Goal: Task Accomplishment & Management: Manage account settings

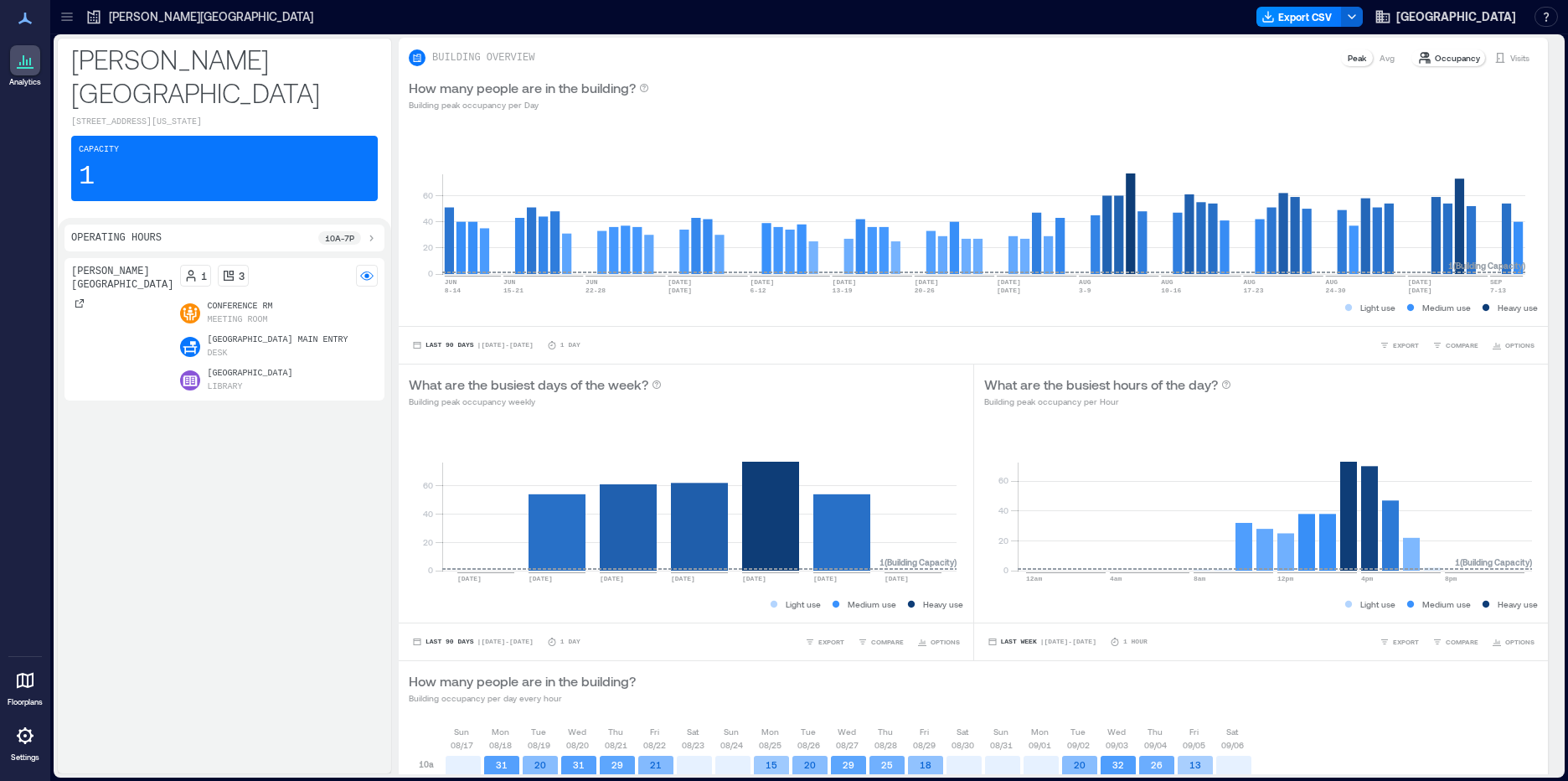
click at [14, 739] on div at bounding box center [25, 735] width 30 height 30
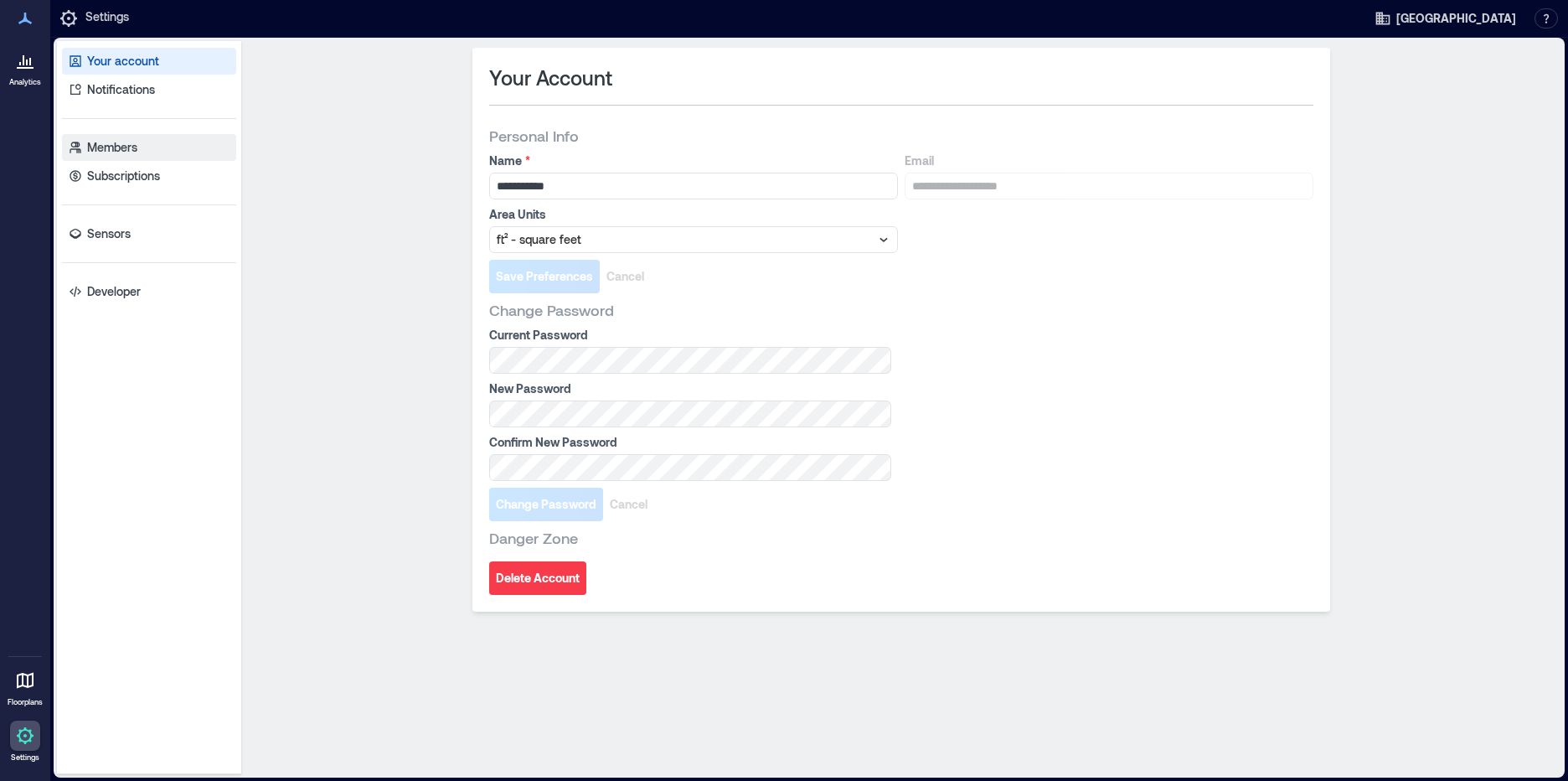
click at [156, 147] on link "Members" at bounding box center [149, 147] width 174 height 27
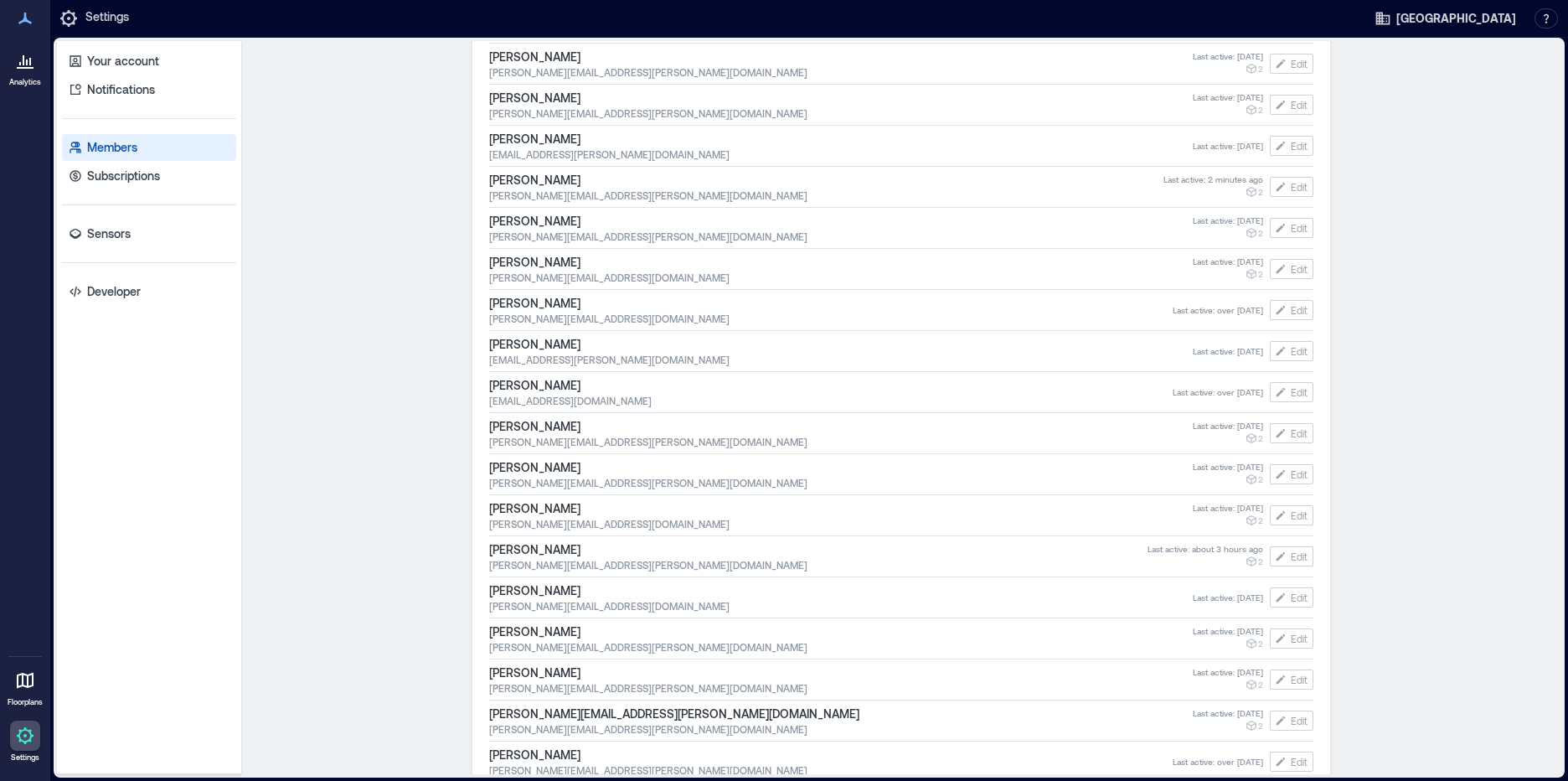
scroll to position [586, 0]
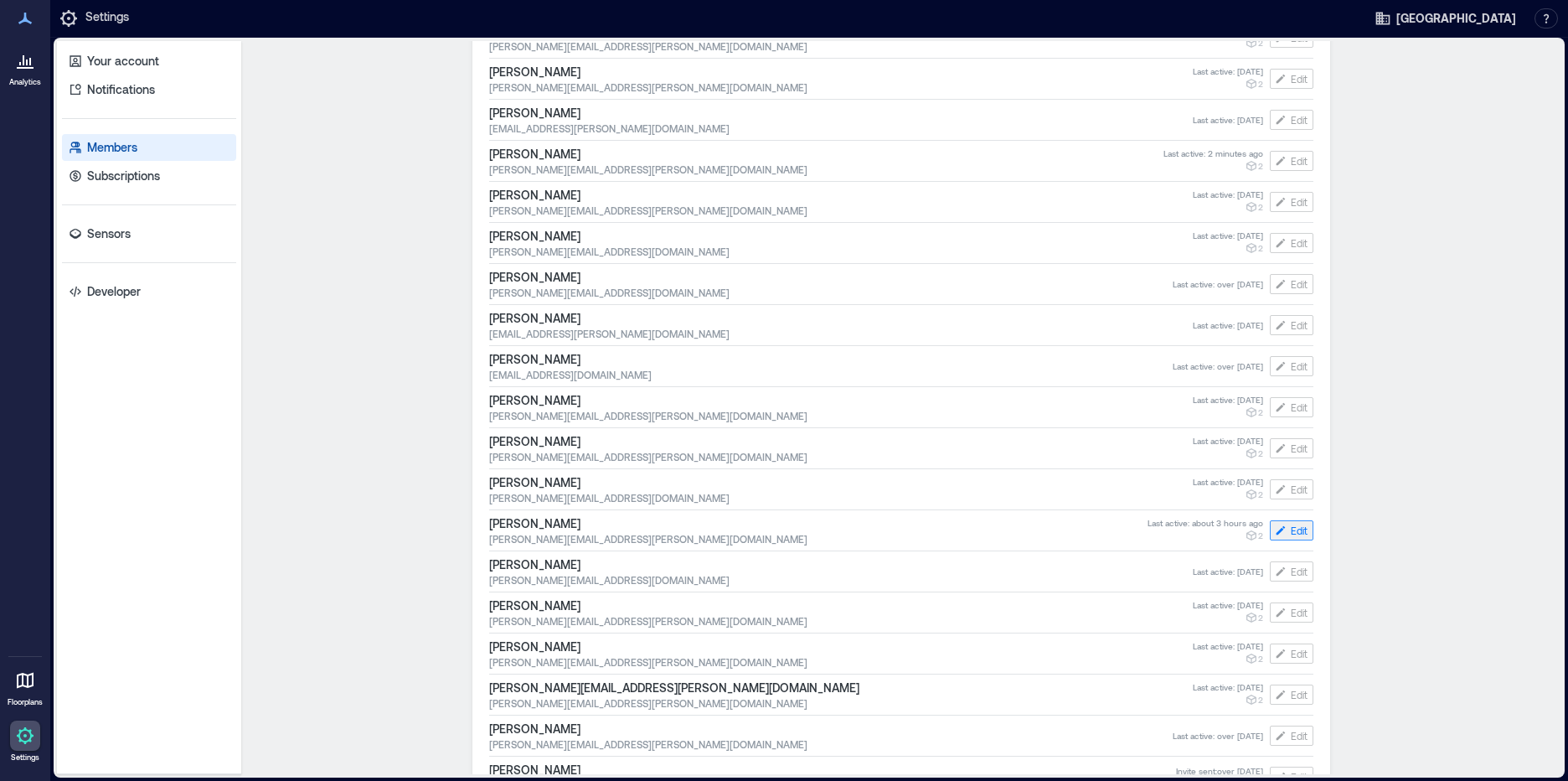
click at [1291, 528] on span "Edit" at bounding box center [1300, 530] width 17 height 13
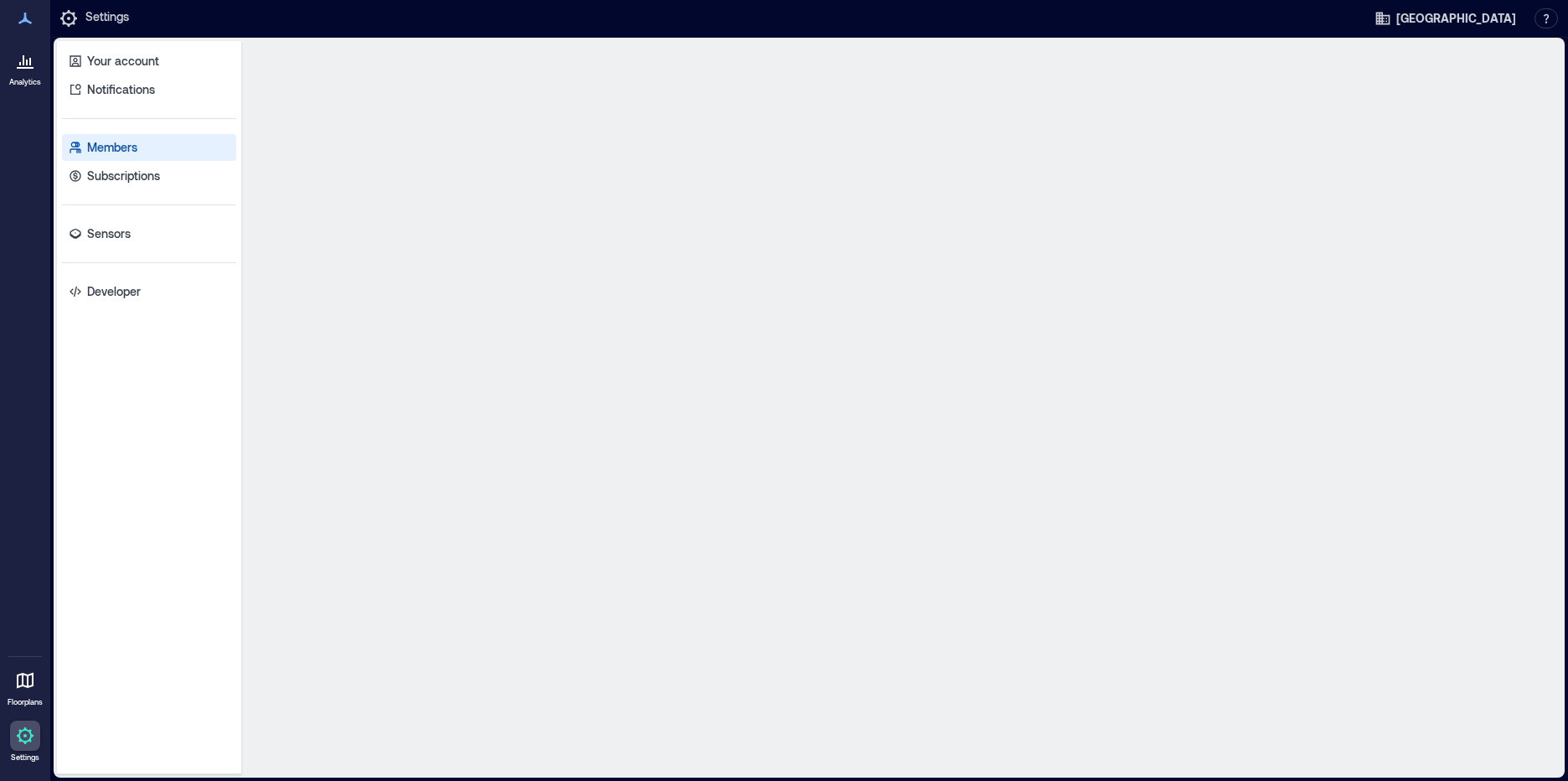
scroll to position [0, 0]
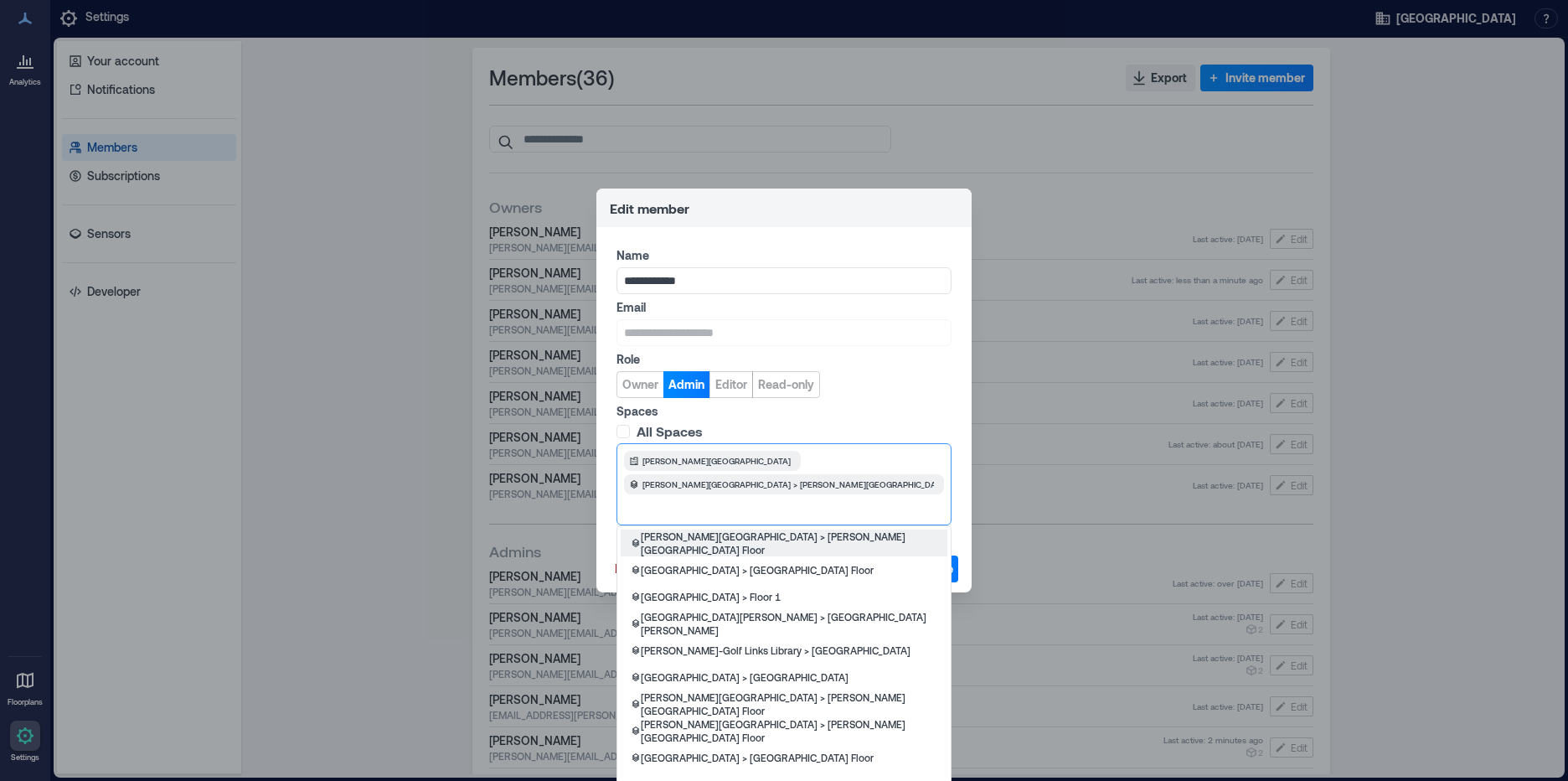
click at [786, 457] on div "[PERSON_NAME][GEOGRAPHIC_DATA] [PERSON_NAME][GEOGRAPHIC_DATA] > [PERSON_NAME][G…" at bounding box center [784, 484] width 320 height 67
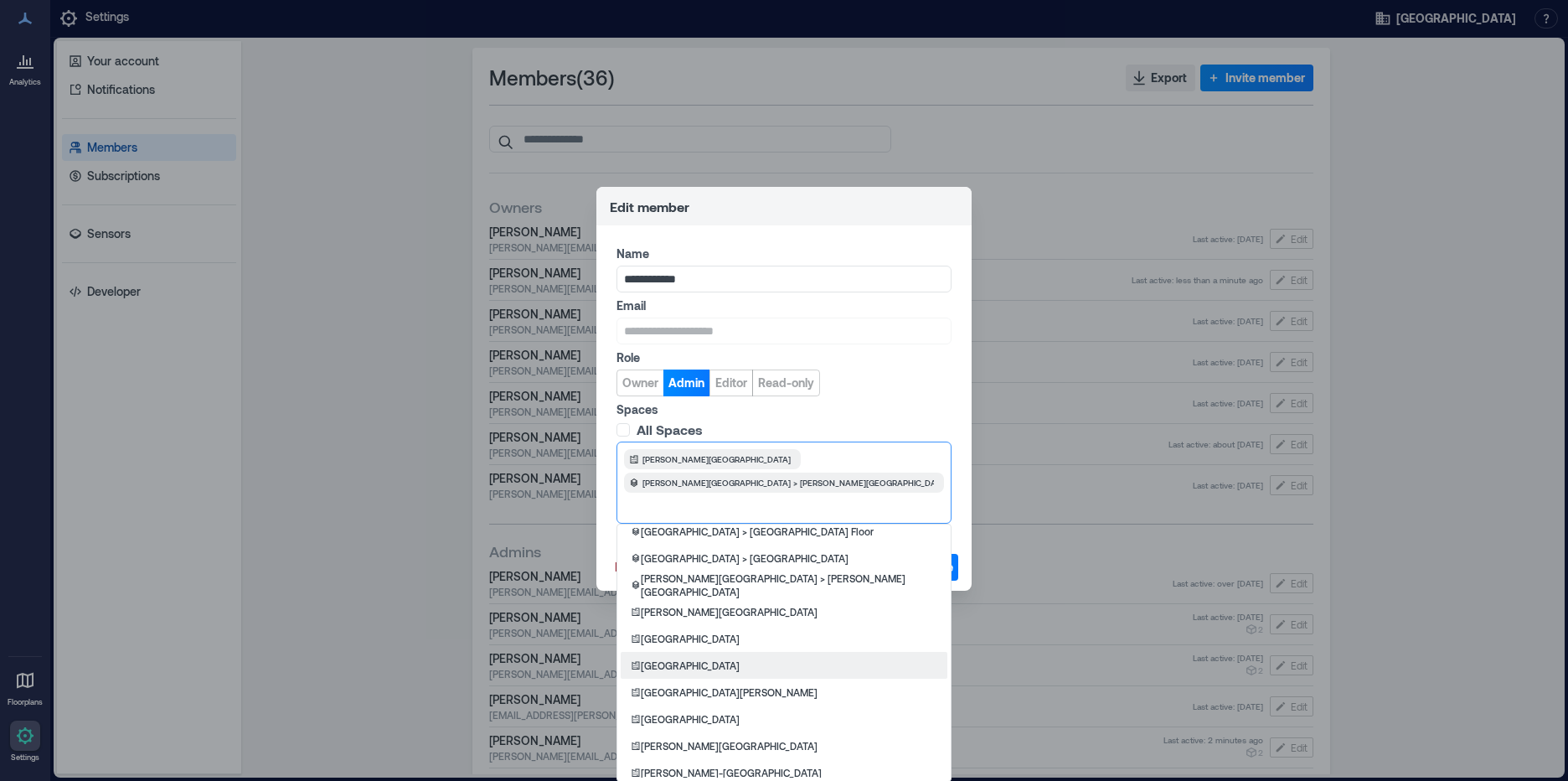
scroll to position [393, 0]
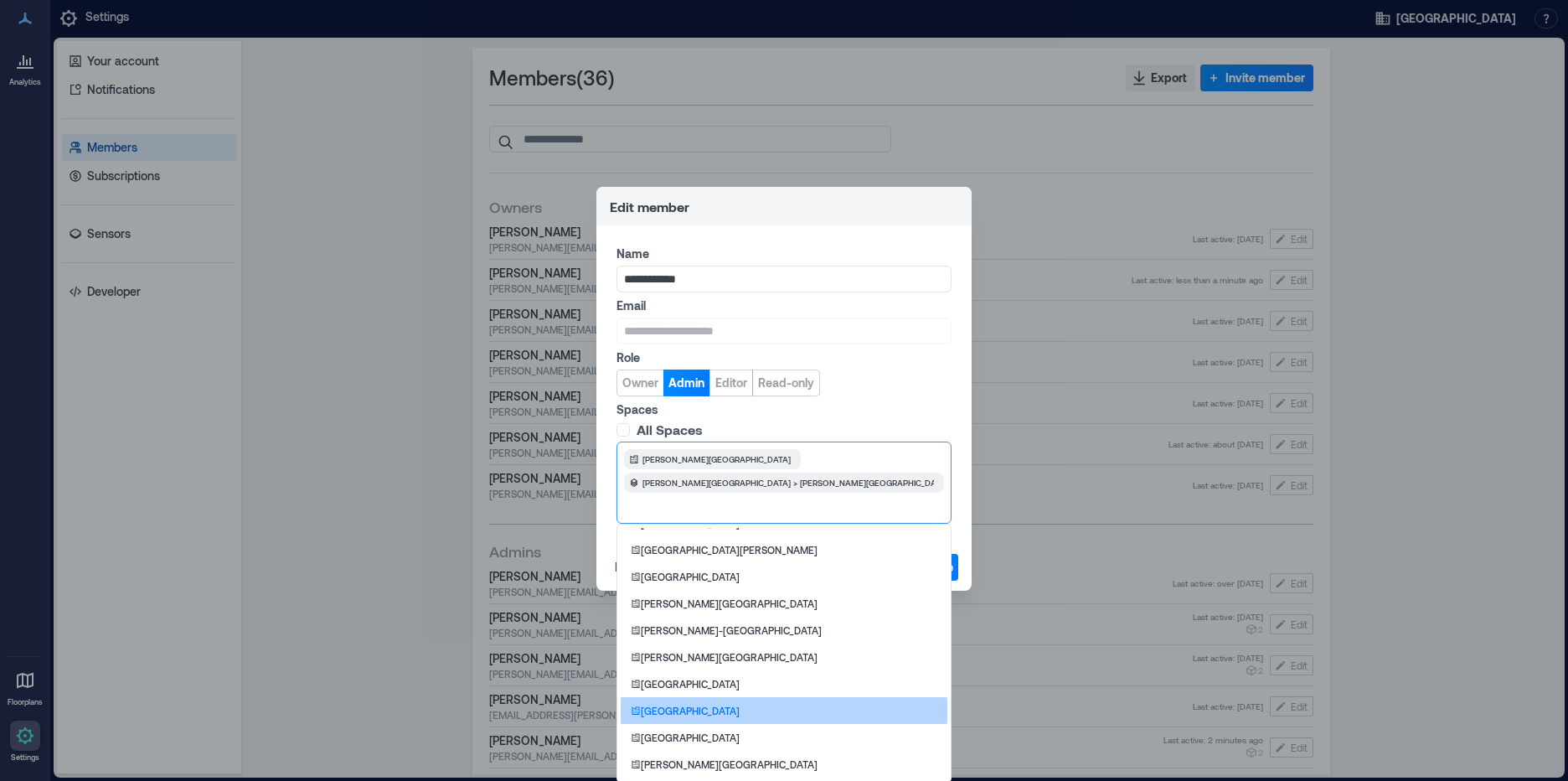
click at [761, 706] on div "[GEOGRAPHIC_DATA]" at bounding box center [784, 710] width 326 height 27
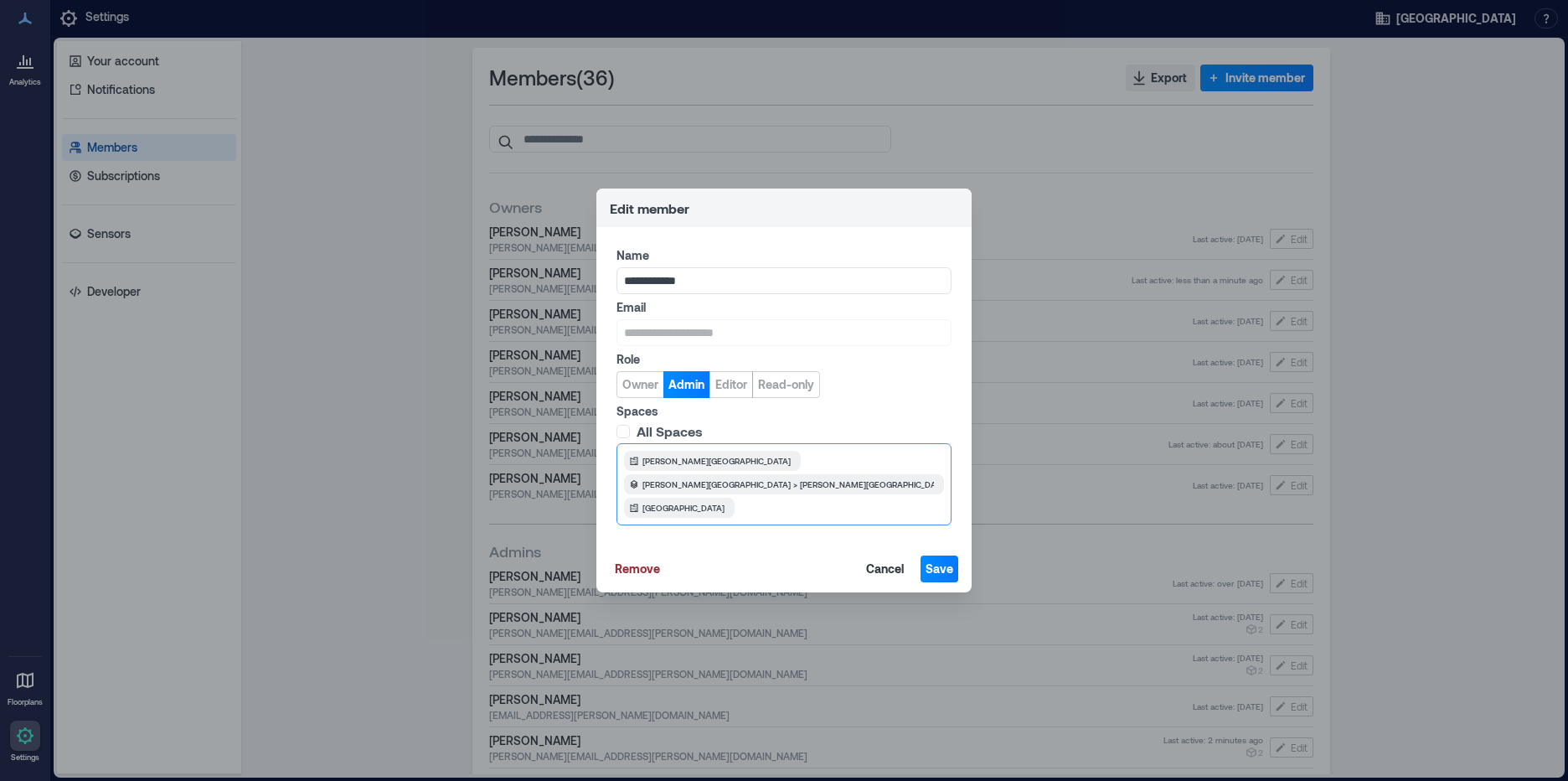
scroll to position [0, 0]
click at [939, 572] on span "Save" at bounding box center [940, 569] width 28 height 17
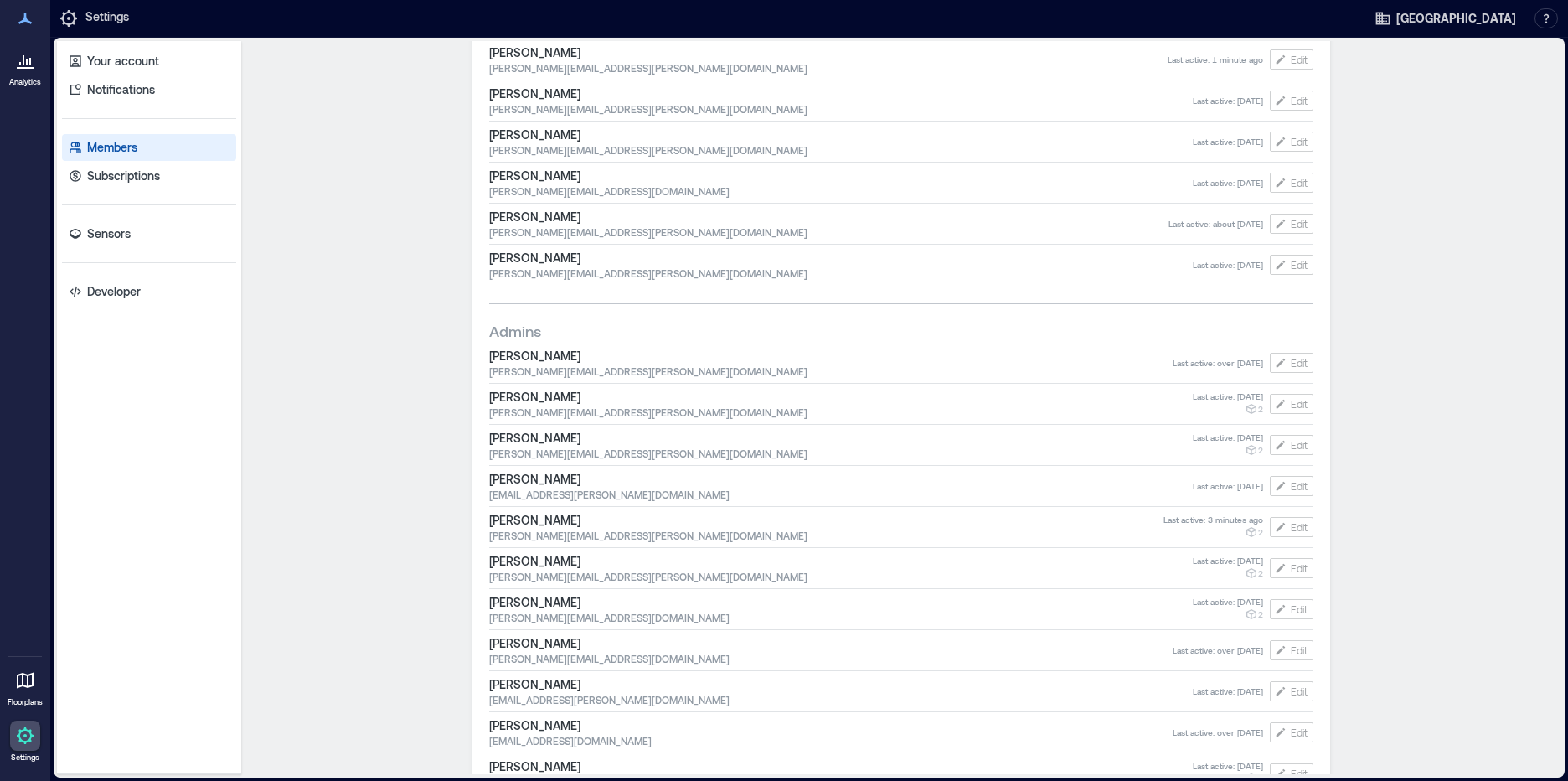
scroll to position [252, 0]
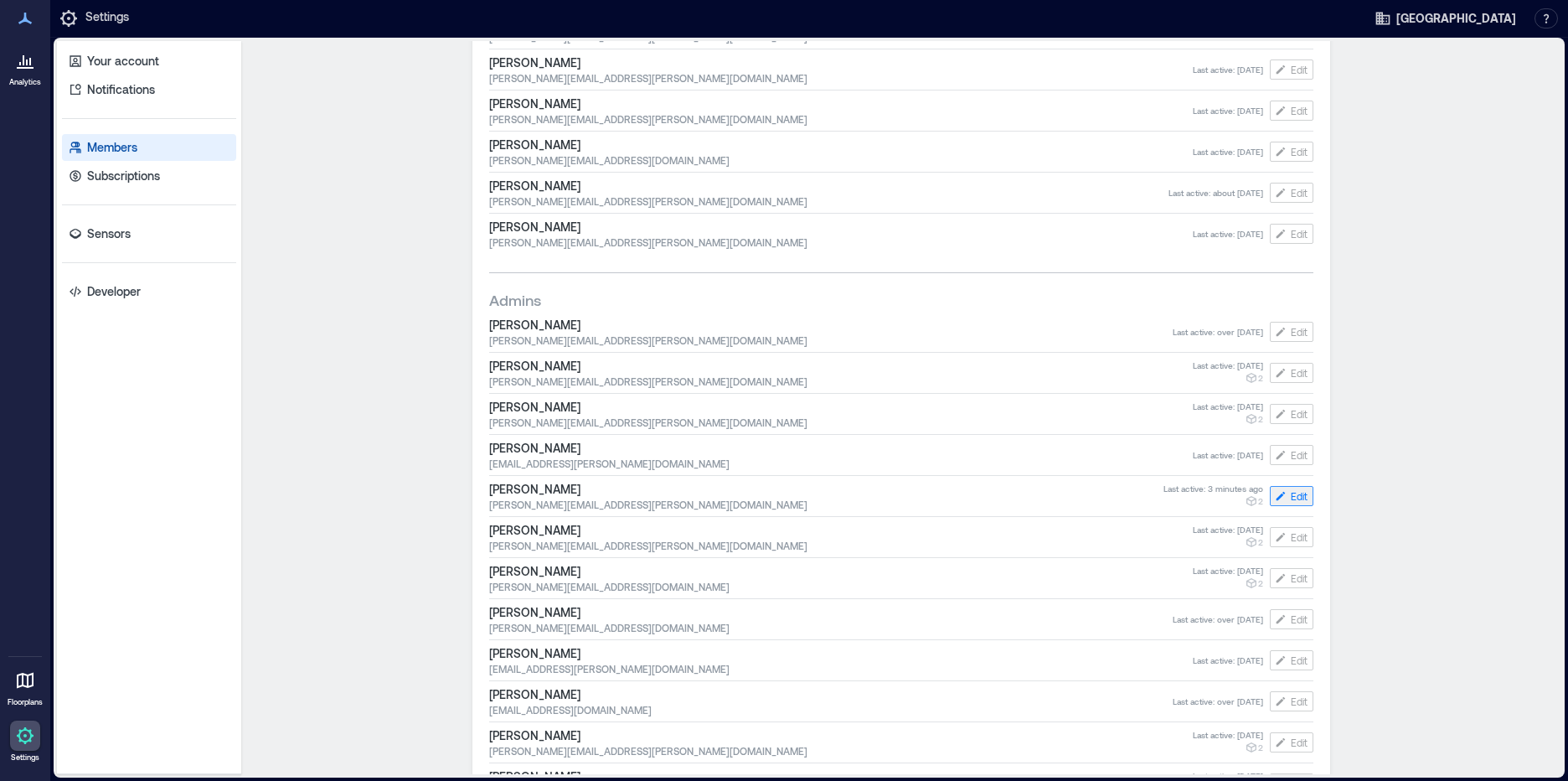
click at [1284, 499] on button "Edit" at bounding box center [1291, 496] width 44 height 21
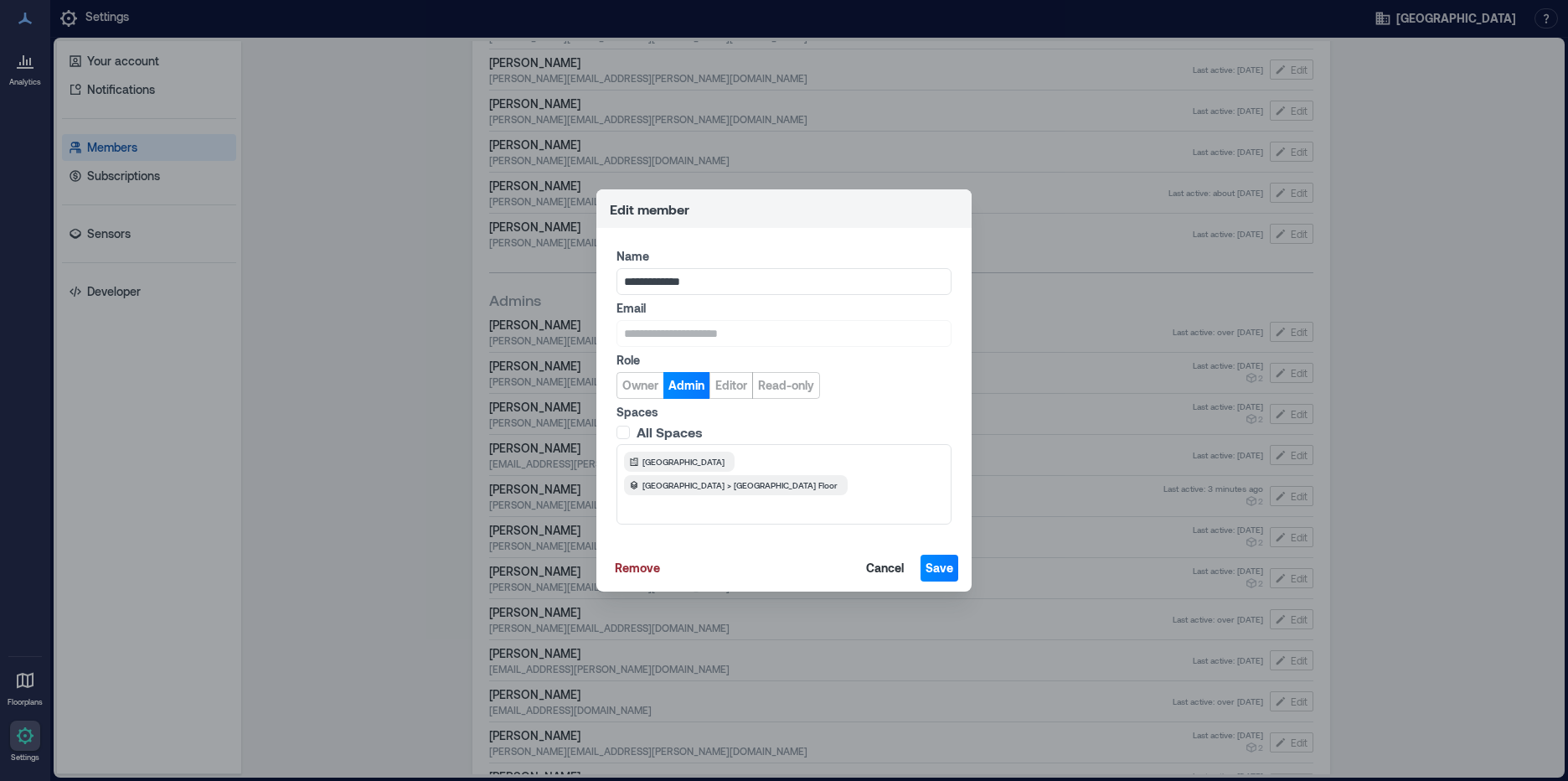
click at [621, 429] on span at bounding box center [623, 432] width 13 height 13
click at [942, 575] on span "Save" at bounding box center [940, 568] width 28 height 17
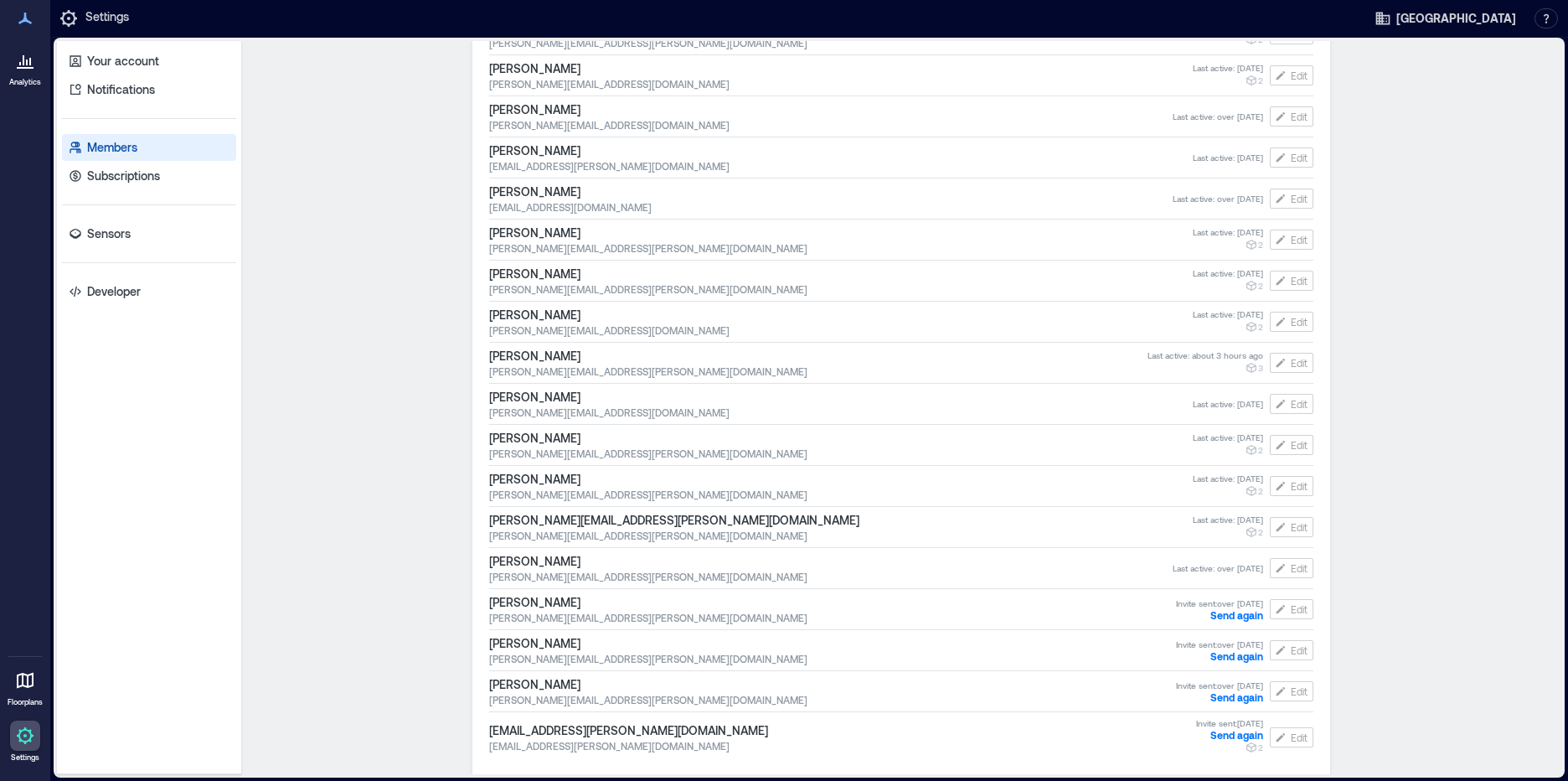
scroll to position [922, 0]
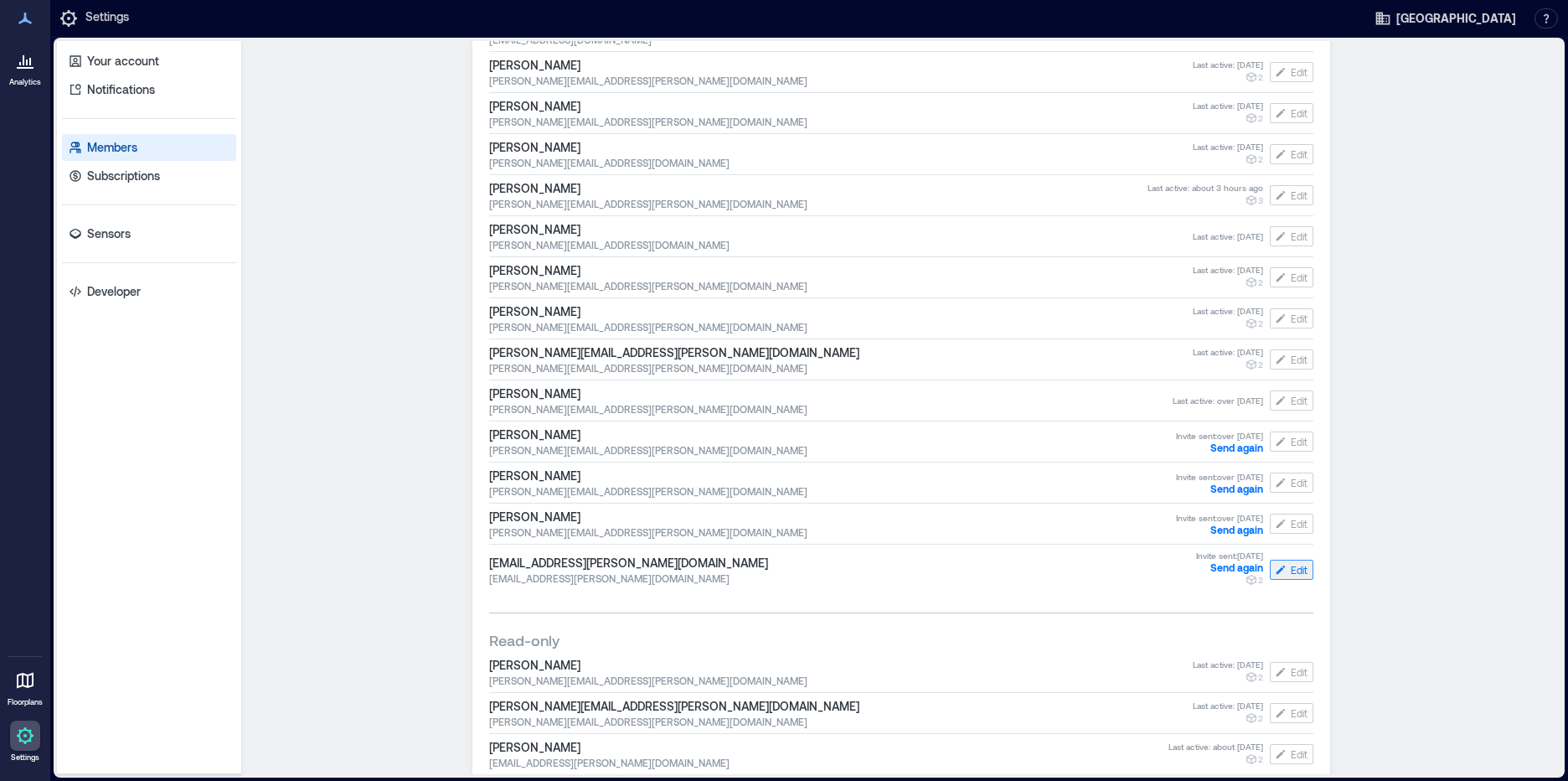
click at [1295, 567] on span "Edit" at bounding box center [1300, 569] width 17 height 13
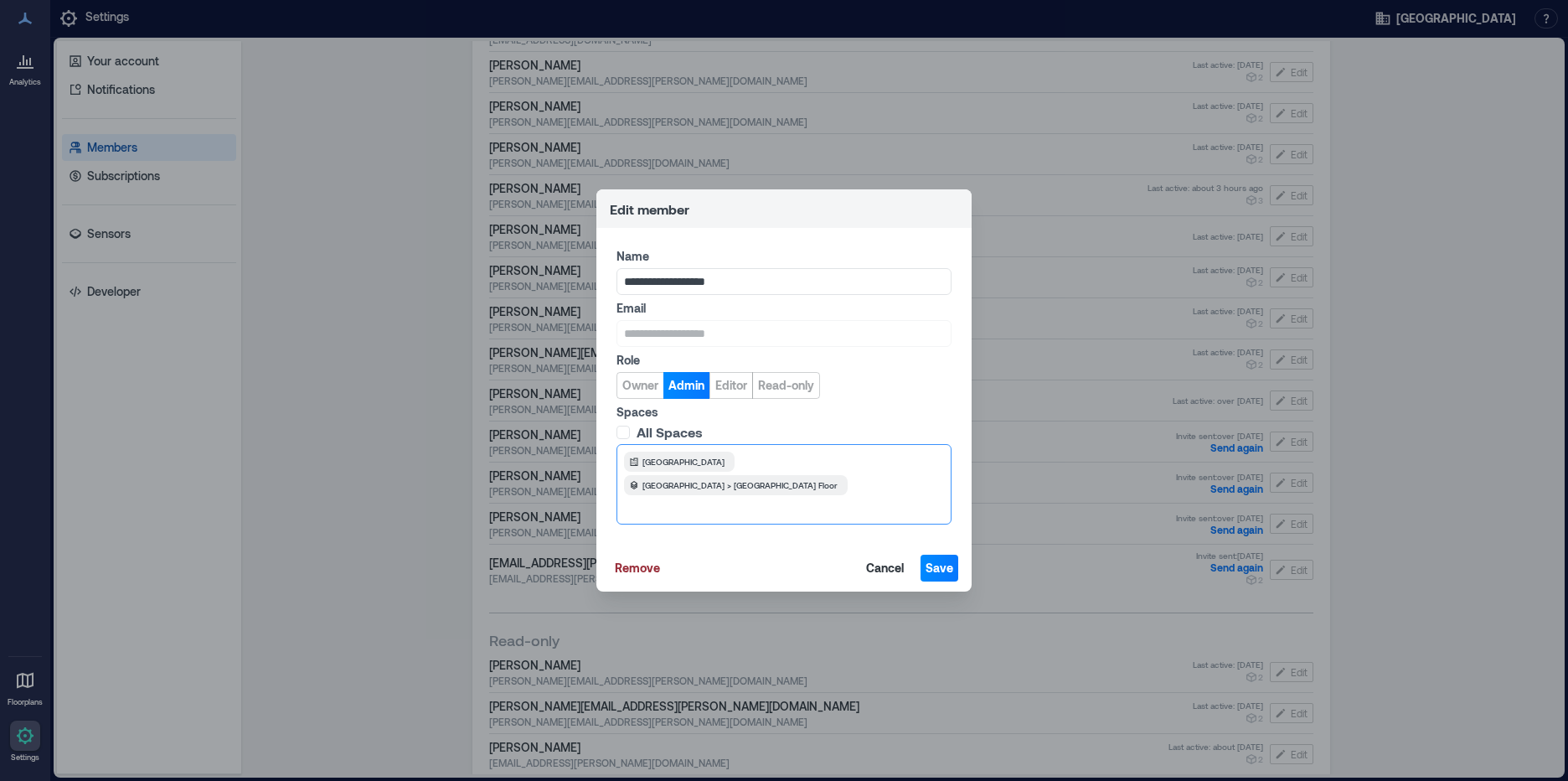
scroll to position [2, 0]
click at [706, 487] on div "[GEOGRAPHIC_DATA] [GEOGRAPHIC_DATA] > [GEOGRAPHIC_DATA] Floor" at bounding box center [783, 484] width 335 height 80
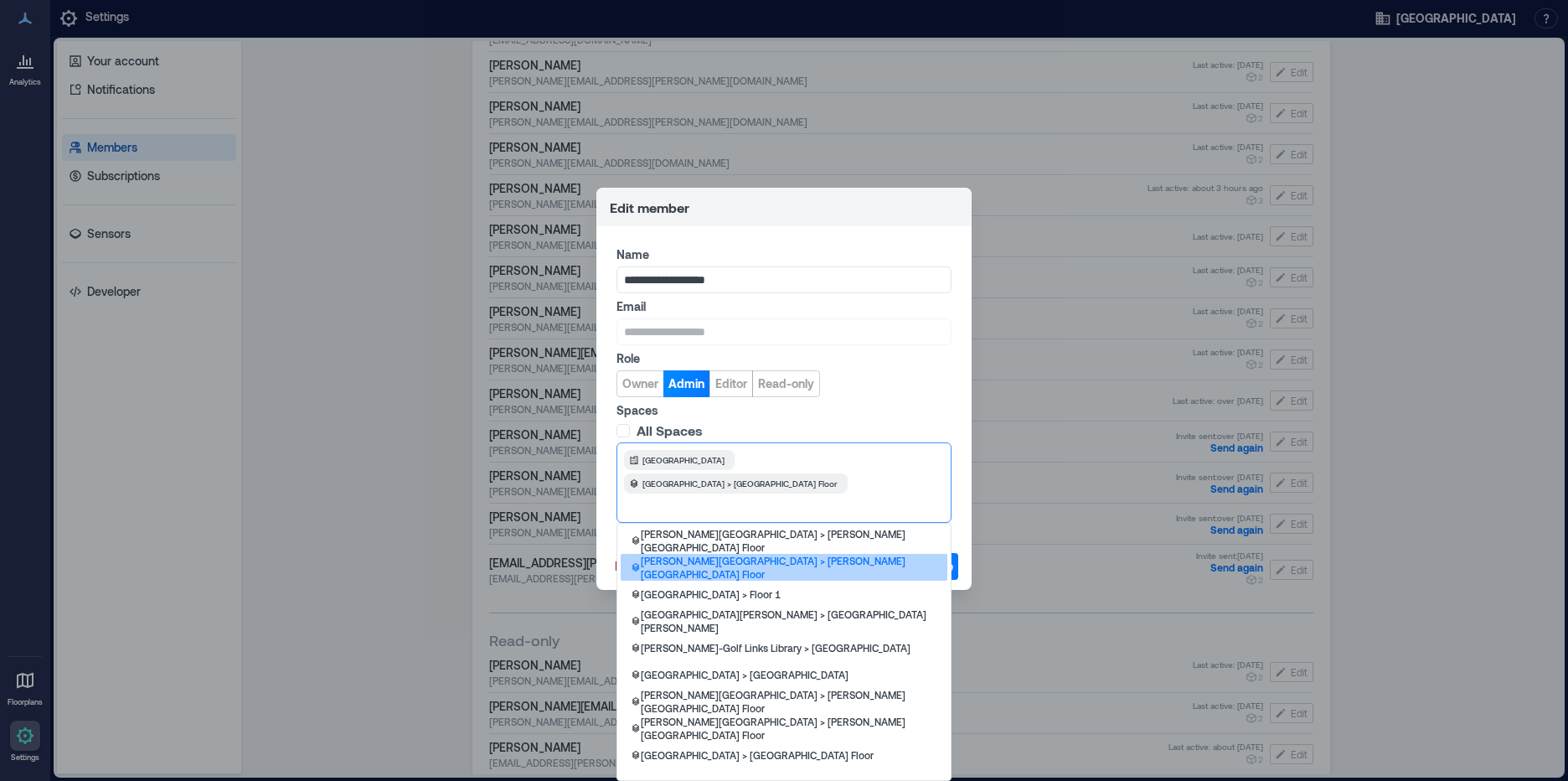
click at [747, 558] on p "[PERSON_NAME][GEOGRAPHIC_DATA] > [PERSON_NAME][GEOGRAPHIC_DATA] Floor" at bounding box center [789, 567] width 296 height 27
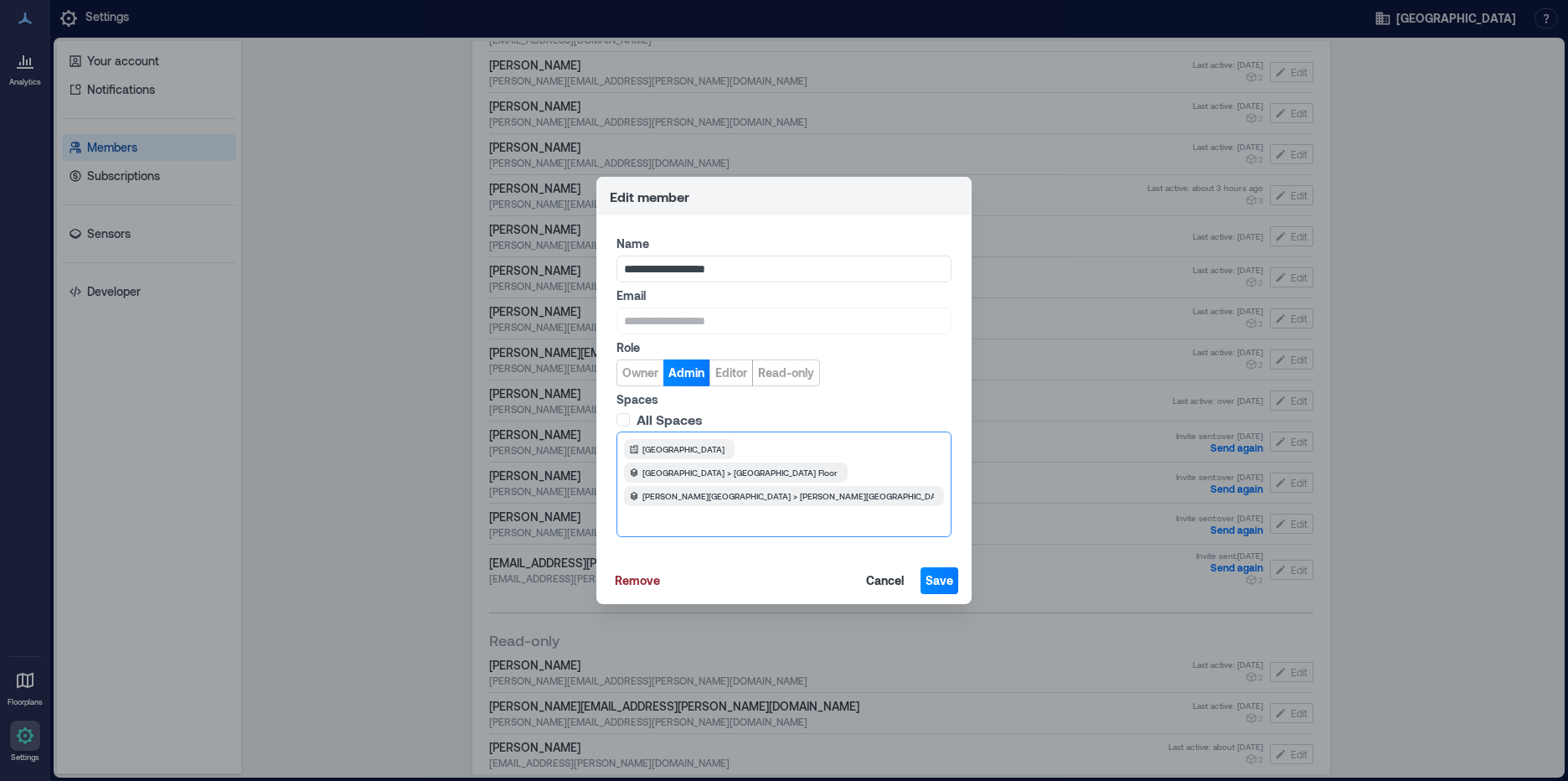
scroll to position [0, 0]
click at [907, 510] on div "[GEOGRAPHIC_DATA] [GEOGRAPHIC_DATA] > [GEOGRAPHIC_DATA] Floor [PERSON_NAME][GEO…" at bounding box center [783, 484] width 335 height 105
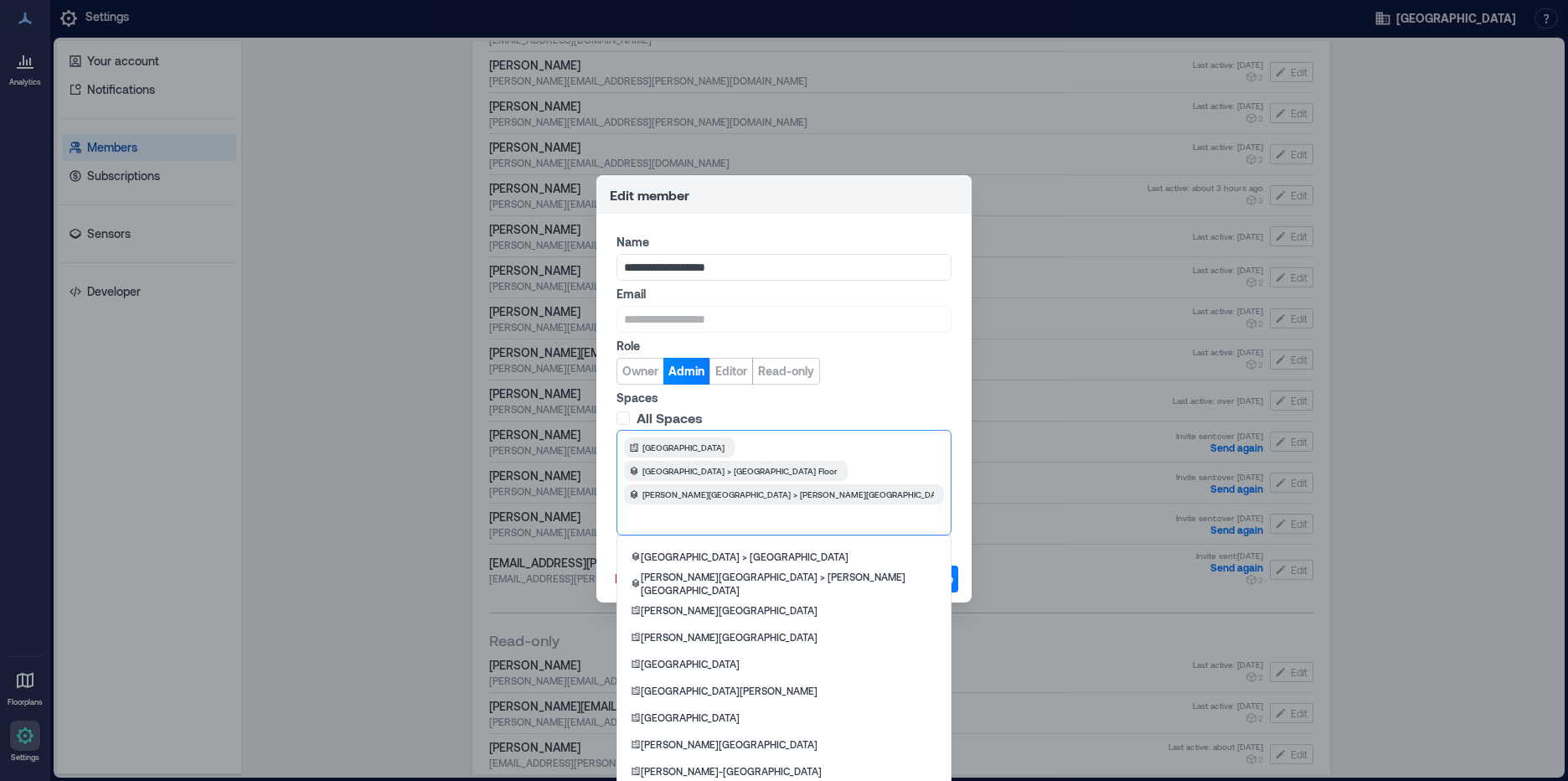
scroll to position [252, 0]
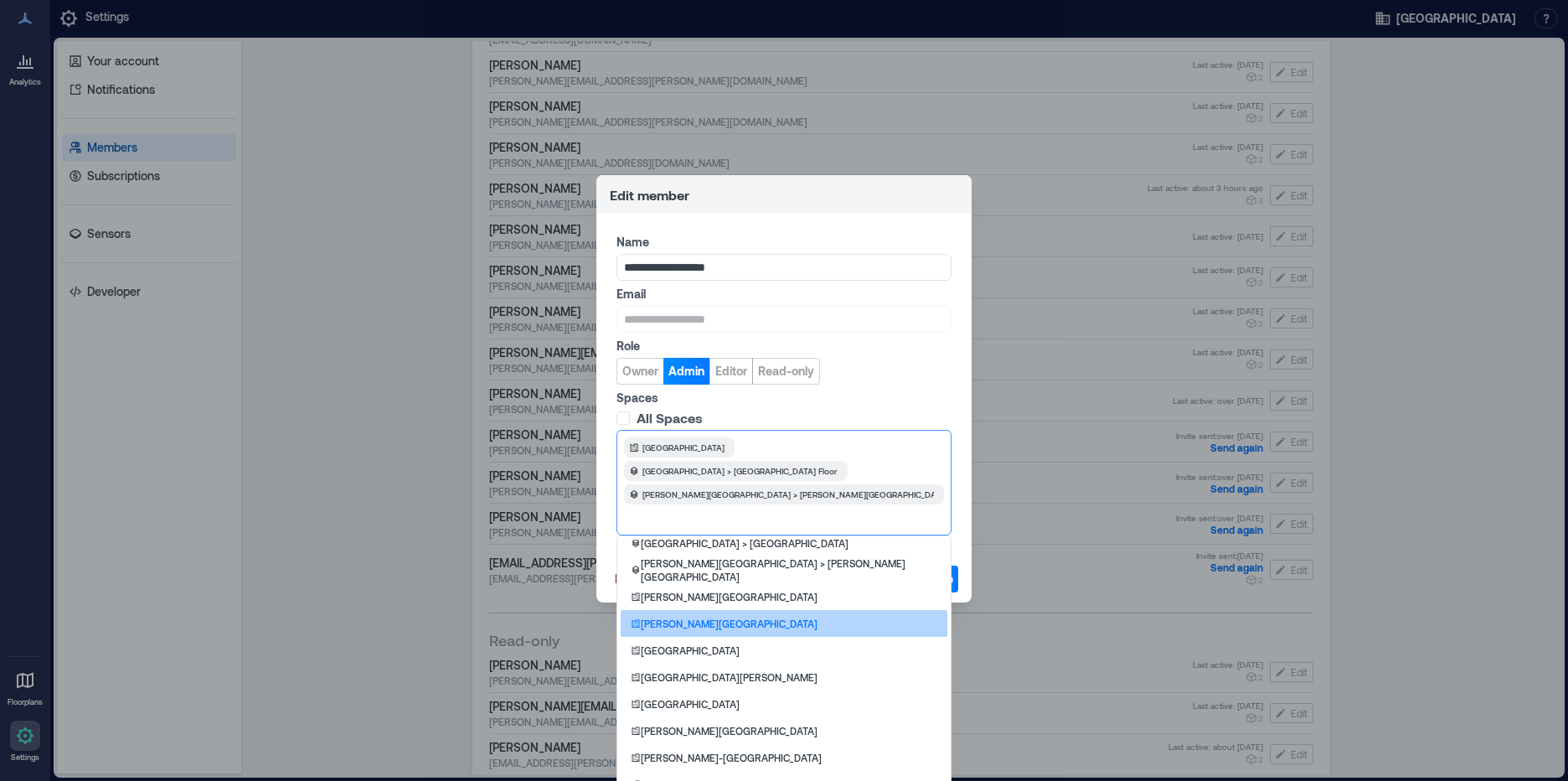
click at [829, 614] on div "[PERSON_NAME][GEOGRAPHIC_DATA]" at bounding box center [784, 623] width 326 height 27
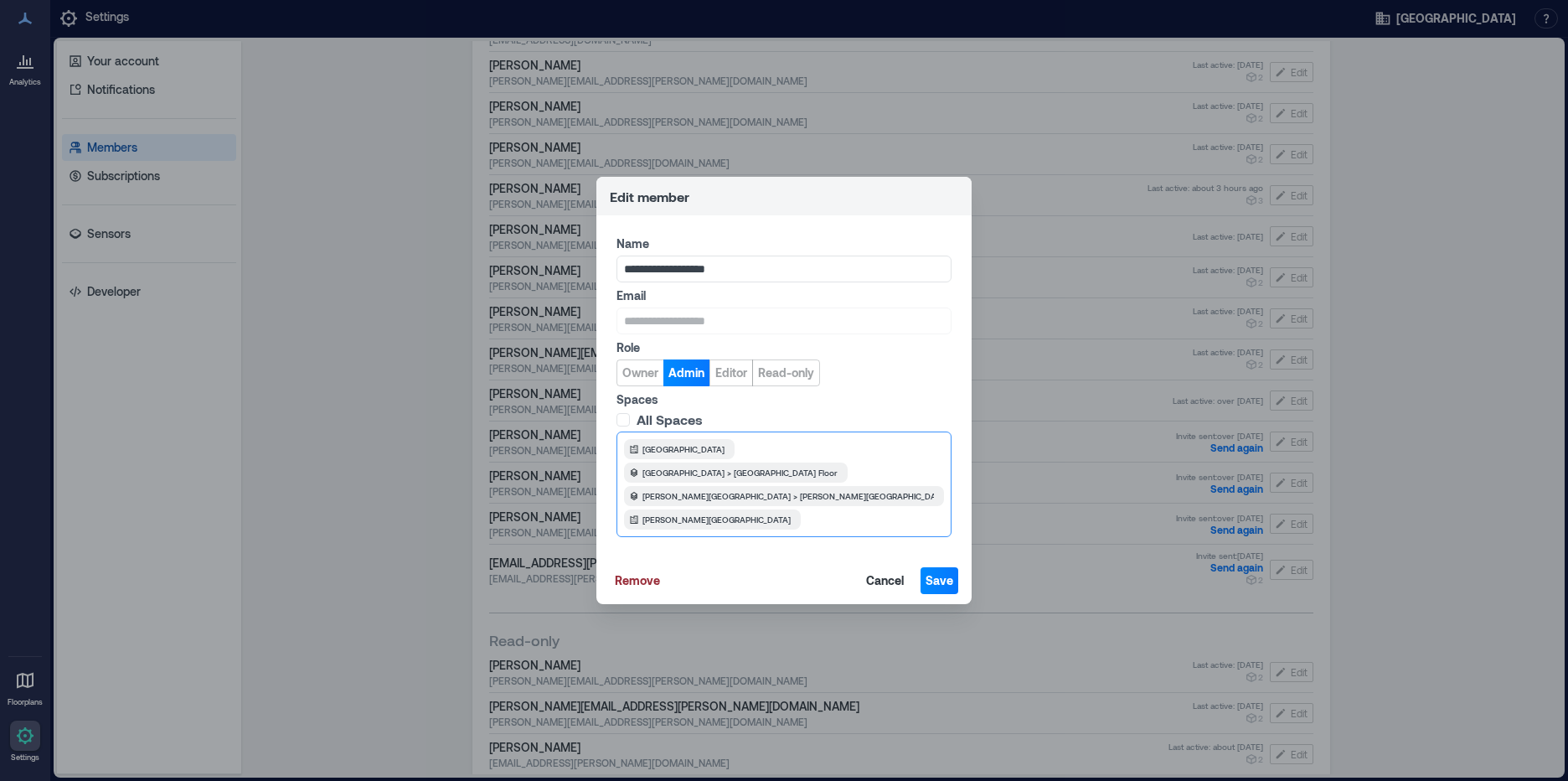
scroll to position [0, 0]
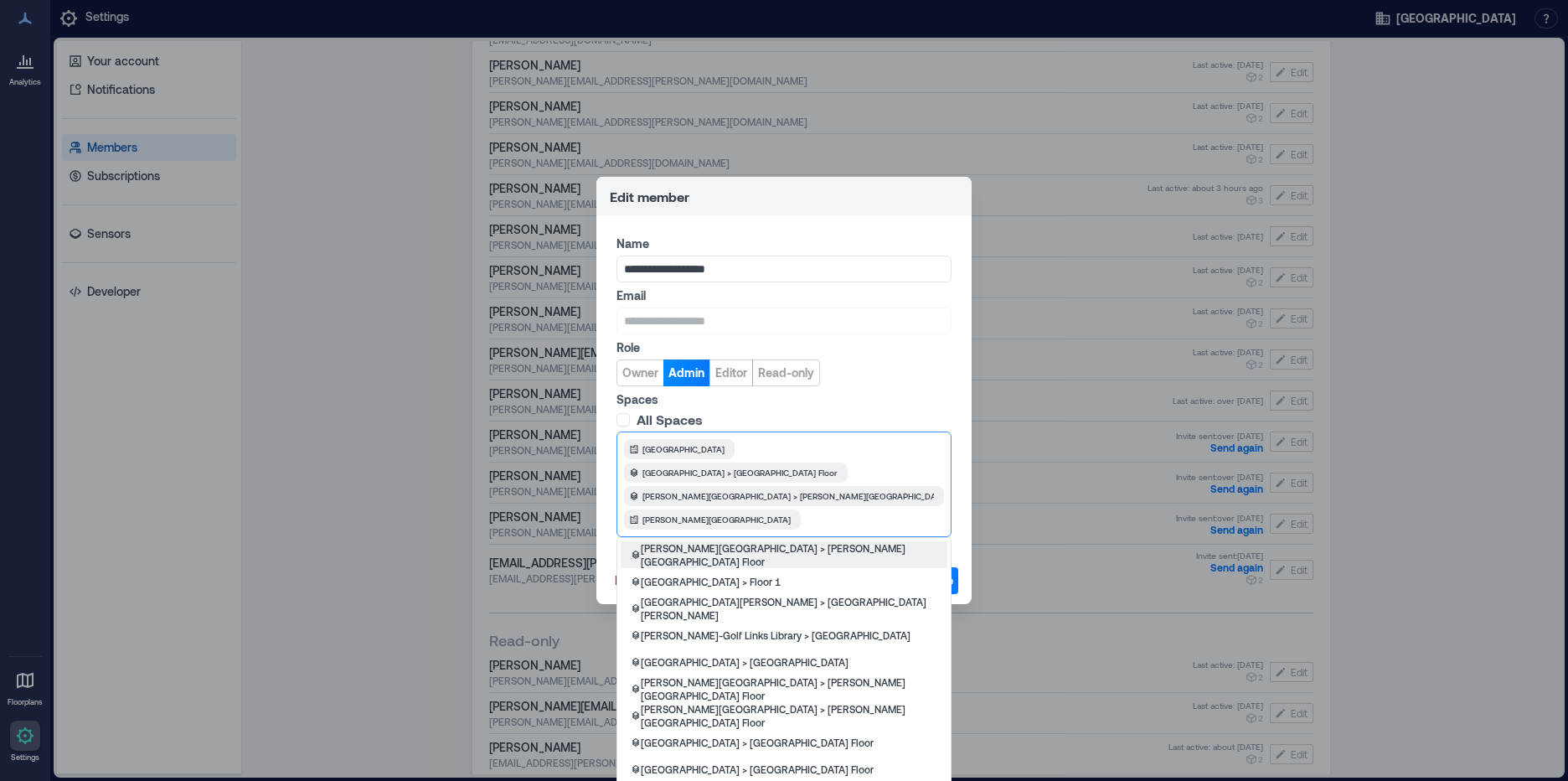
click at [831, 517] on div "[GEOGRAPHIC_DATA] [GEOGRAPHIC_DATA] > [GEOGRAPHIC_DATA] Floor [PERSON_NAME][GEO…" at bounding box center [783, 484] width 335 height 105
click at [667, 454] on span "[GEOGRAPHIC_DATA]" at bounding box center [683, 447] width 82 height 13
drag, startPoint x: 734, startPoint y: 457, endPoint x: 746, endPoint y: 432, distance: 27.7
click at [746, 428] on label "All Spaces" at bounding box center [782, 419] width 332 height 17
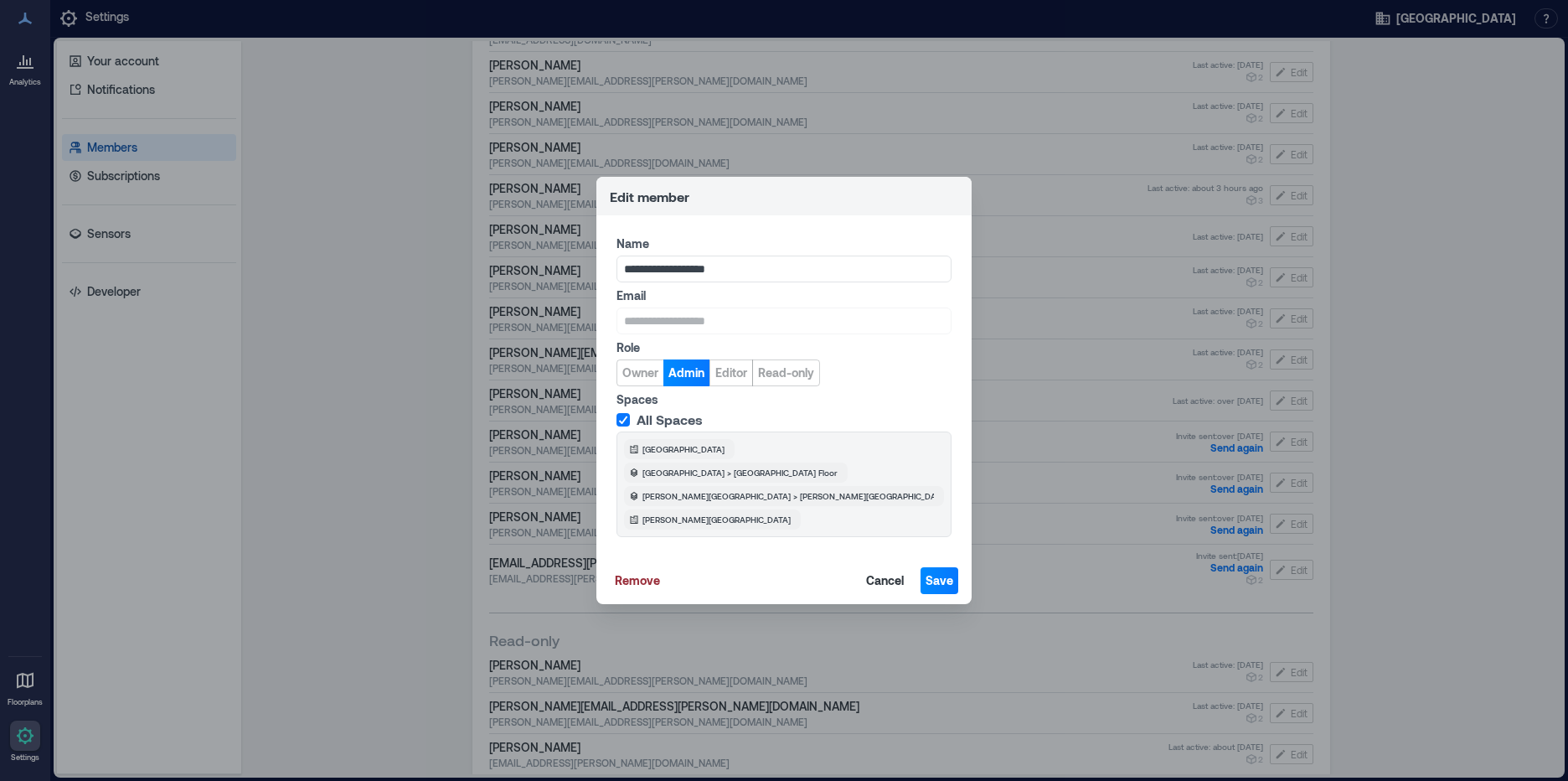
click at [721, 428] on label "All Spaces" at bounding box center [782, 419] width 332 height 17
click at [944, 572] on span "Save" at bounding box center [940, 581] width 28 height 17
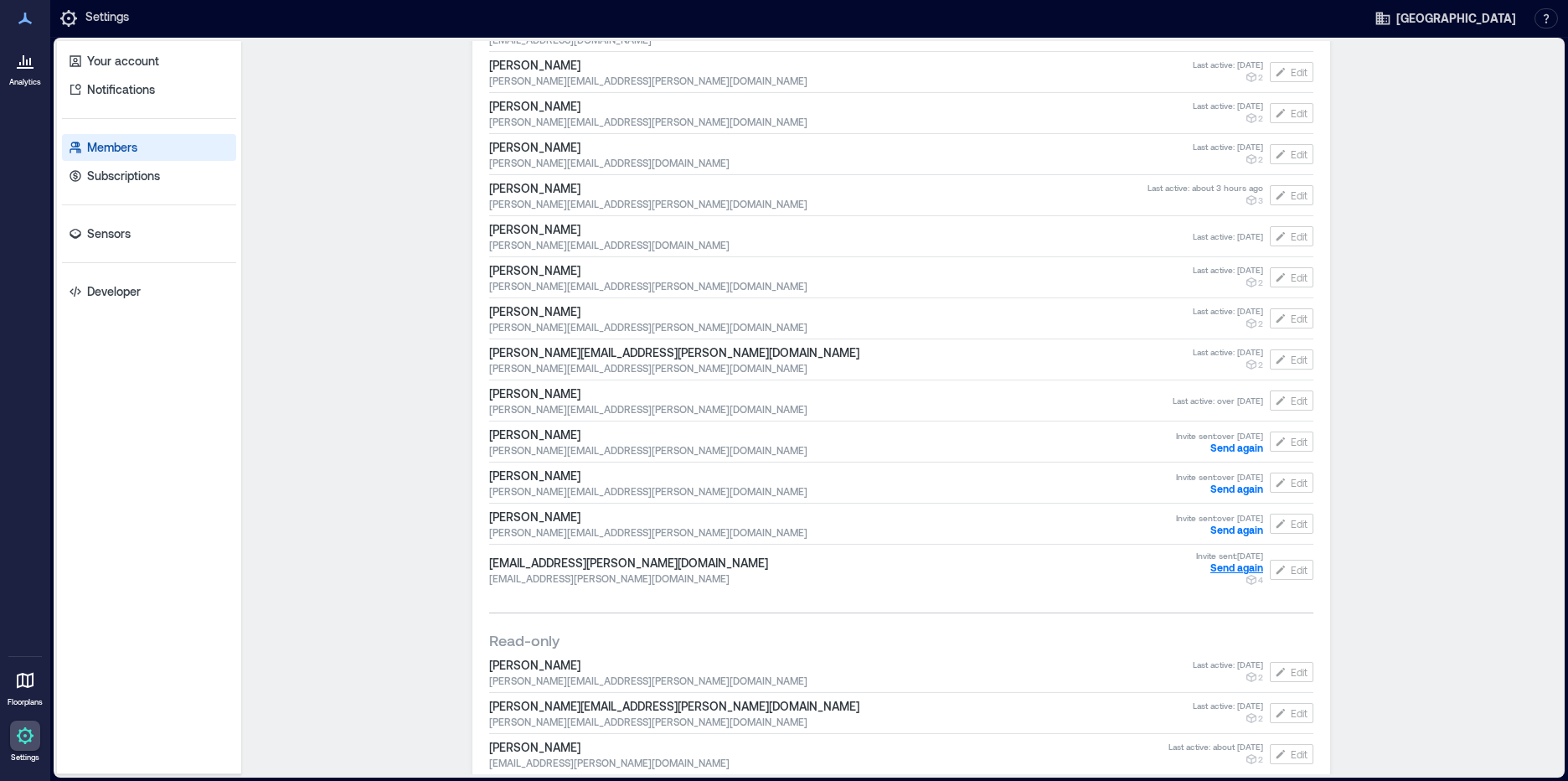
click at [1226, 566] on span "Send again" at bounding box center [1237, 567] width 53 height 12
